Goal: Answer question/provide support: Share knowledge or assist other users

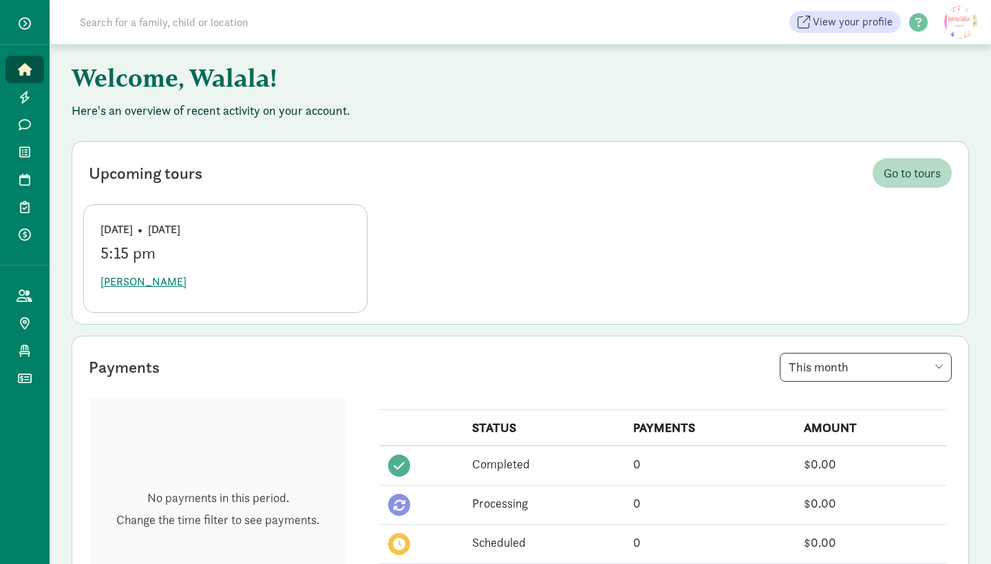
scroll to position [3, 0]
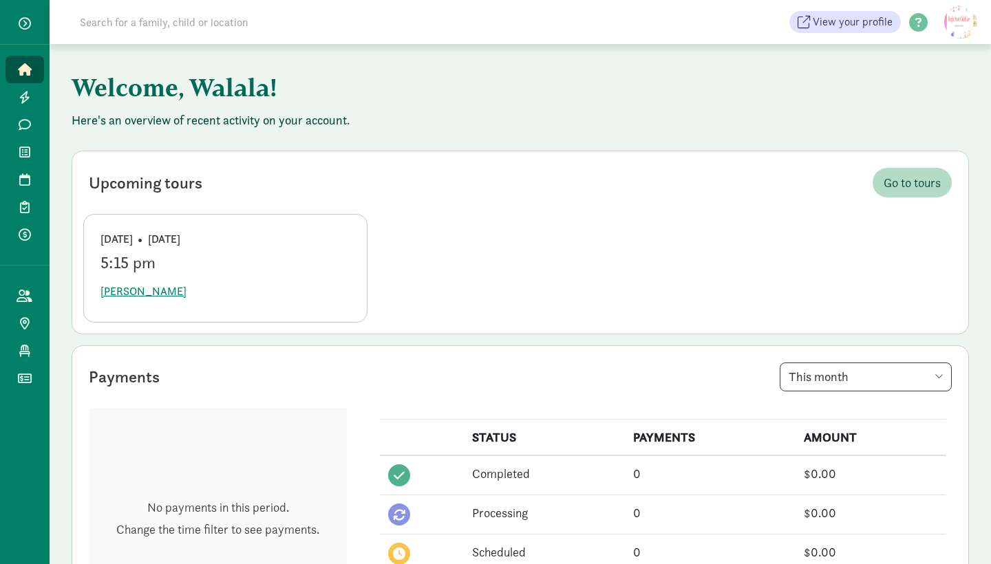
click at [28, 23] on span "button" at bounding box center [25, 23] width 12 height 12
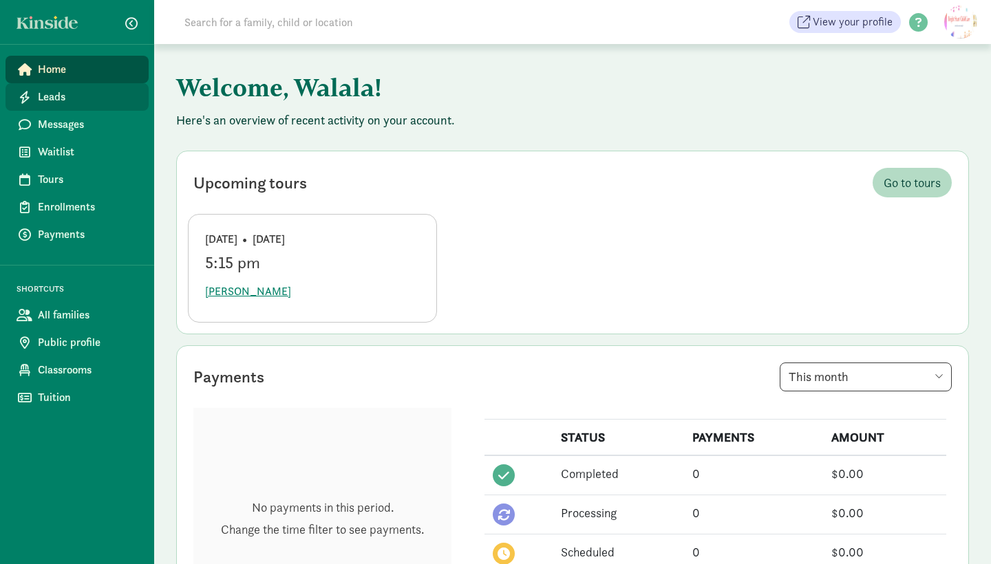
click at [66, 89] on span "Leads" at bounding box center [88, 97] width 100 height 17
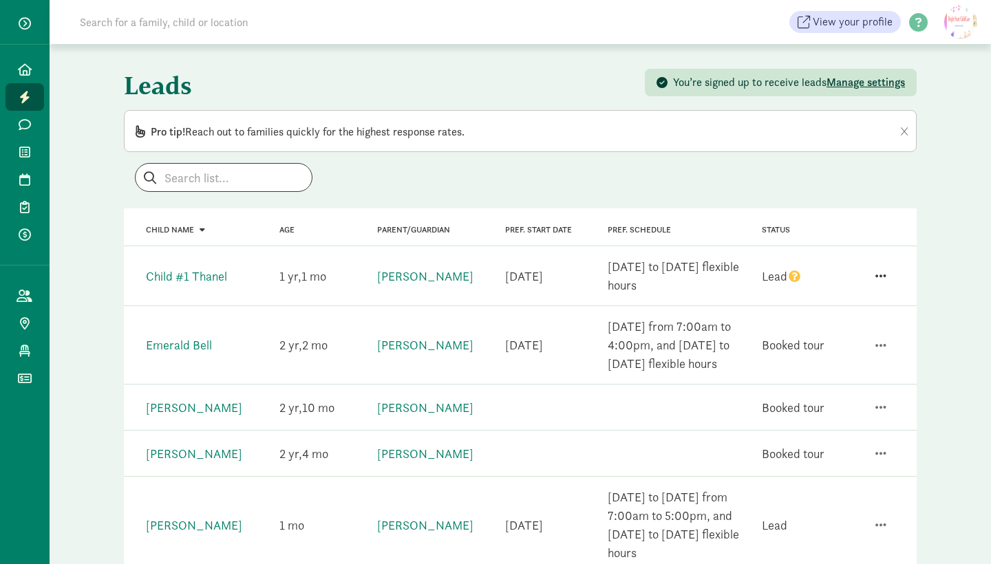
click at [874, 273] on button "button" at bounding box center [880, 275] width 33 height 23
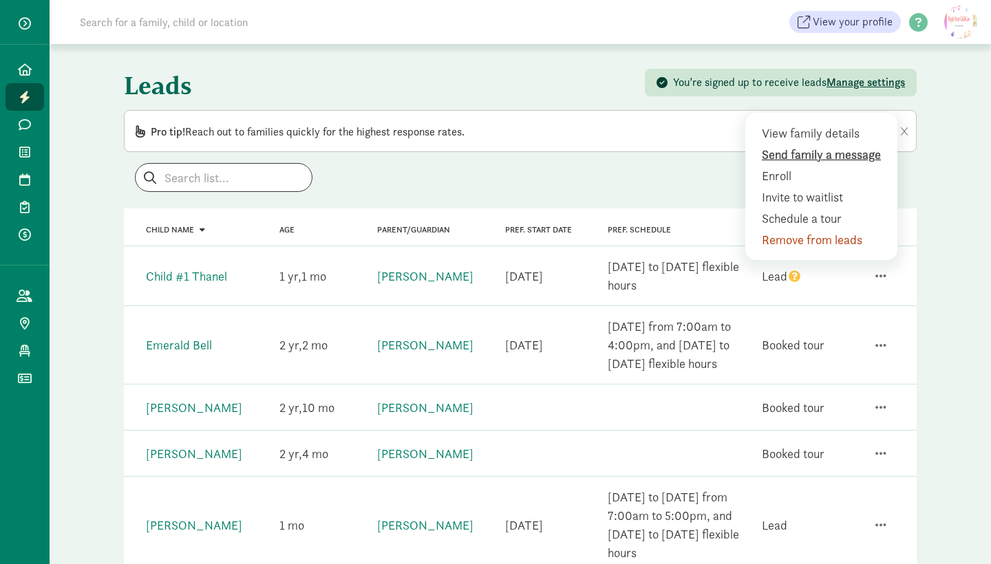
click at [807, 167] on div "Send family a message" at bounding box center [824, 176] width 125 height 19
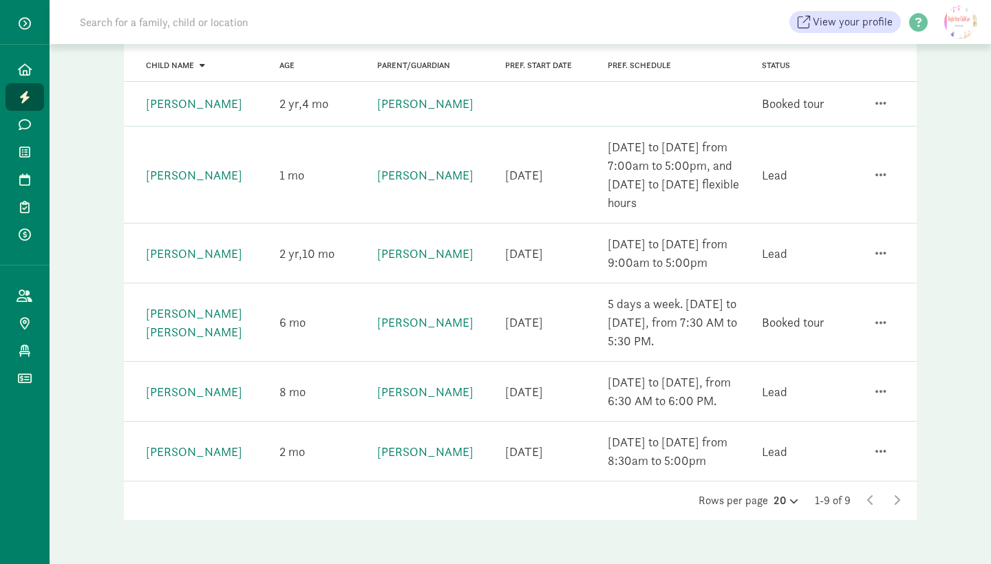
scroll to position [350, 0]
click at [876, 446] on span "button" at bounding box center [880, 451] width 11 height 12
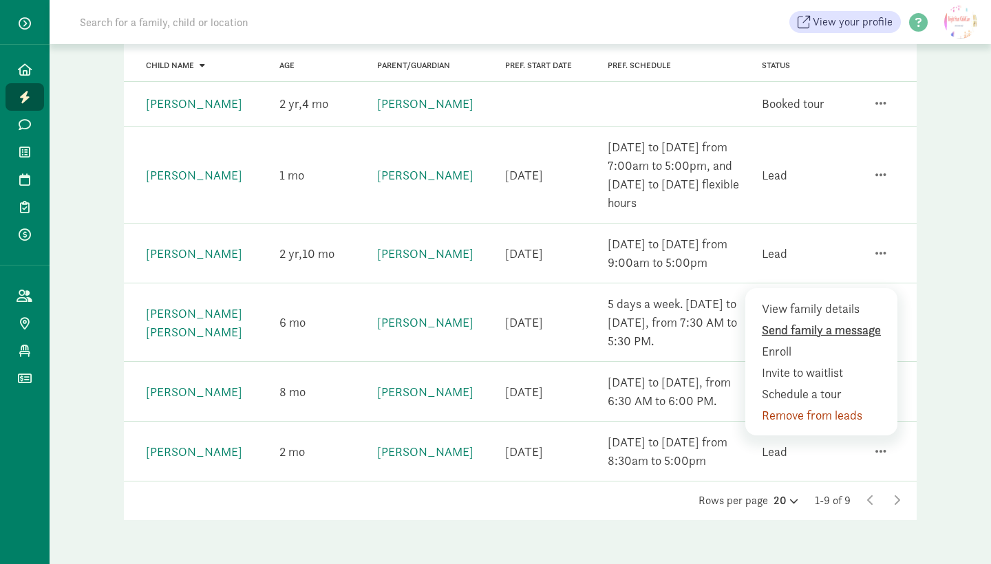
click at [817, 342] on div "Send family a message" at bounding box center [824, 351] width 125 height 19
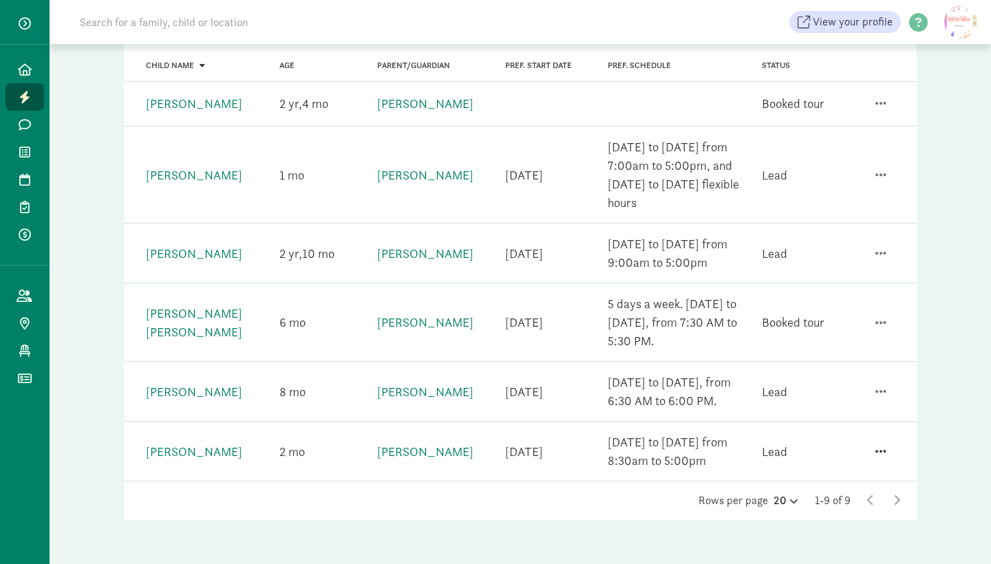
click at [876, 456] on span "button" at bounding box center [880, 451] width 11 height 12
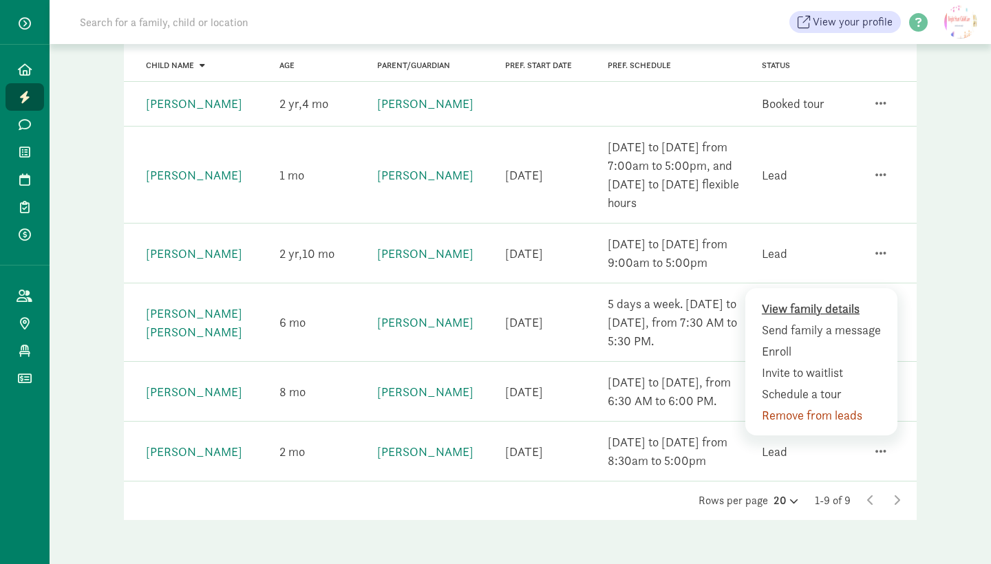
click at [836, 321] on div "View family details" at bounding box center [824, 330] width 125 height 19
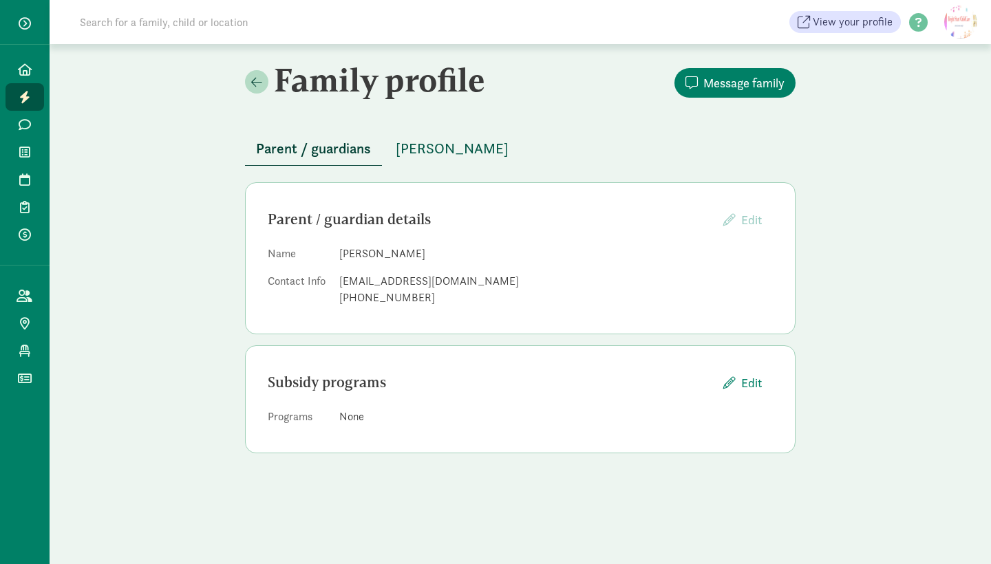
click at [431, 148] on span "Olive Huff" at bounding box center [452, 149] width 113 height 22
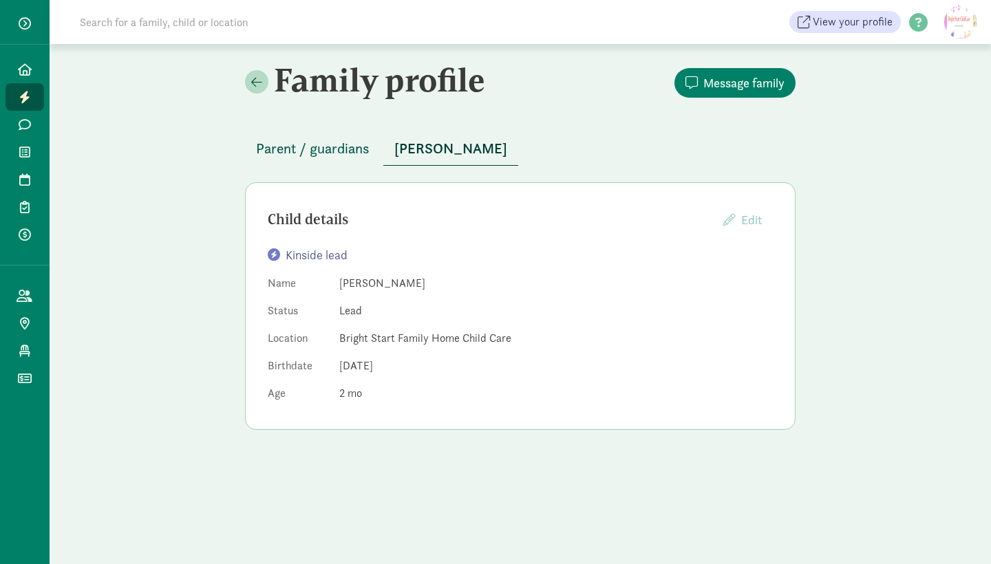
click at [318, 143] on span "Parent / guardians" at bounding box center [313, 149] width 114 height 22
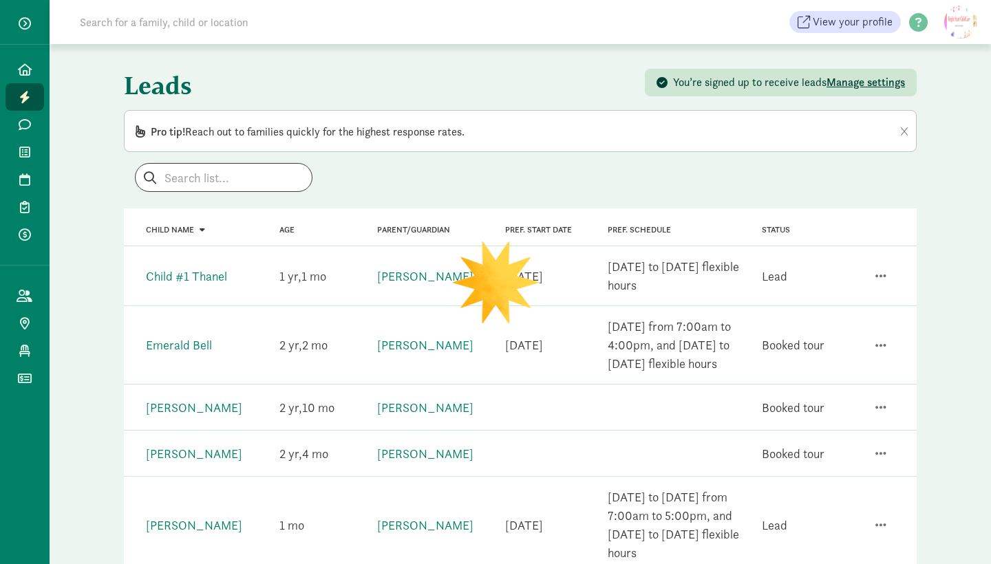
scroll to position [350, 0]
